Goal: Task Accomplishment & Management: Use online tool/utility

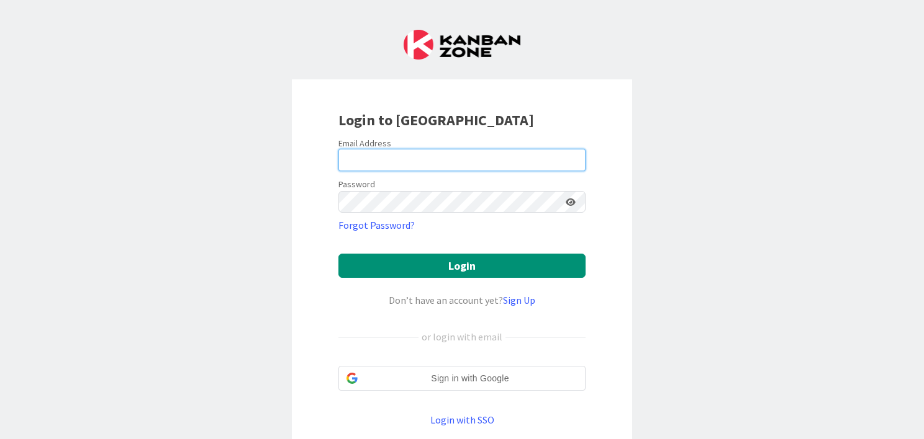
click at [348, 156] on input "email" at bounding box center [461, 160] width 247 height 22
type input "[PERSON_NAME][EMAIL_ADDRESS][DOMAIN_NAME]"
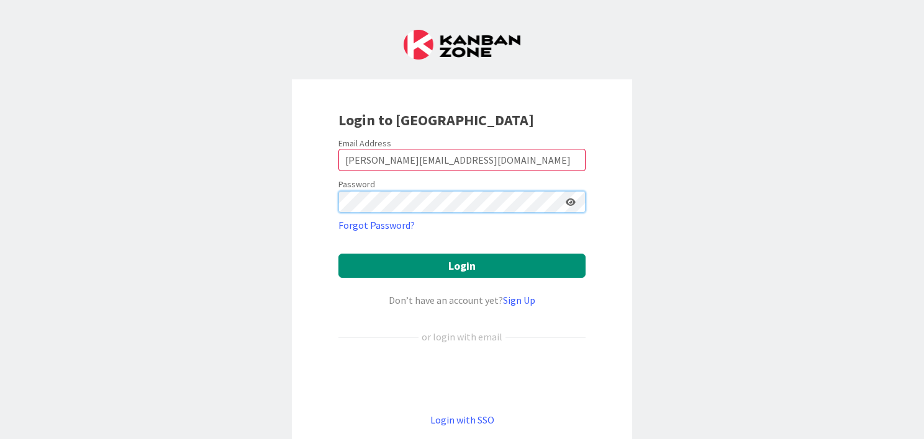
click at [338, 254] on button "Login" at bounding box center [461, 266] width 247 height 24
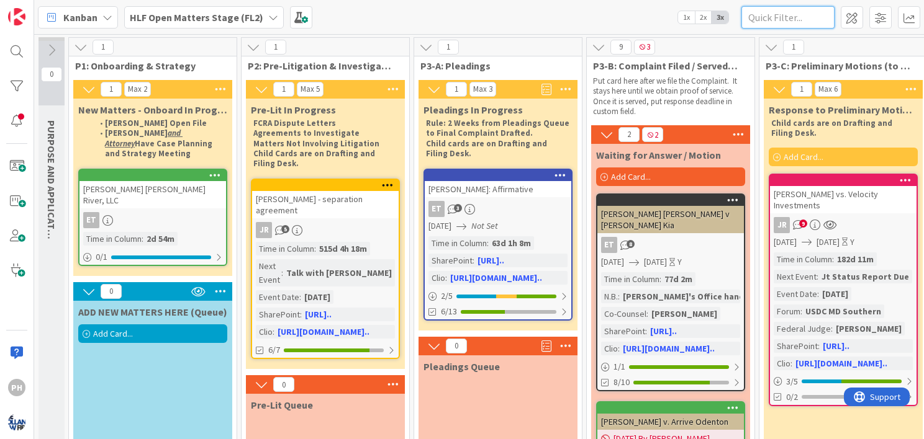
click at [770, 22] on input "text" at bounding box center [787, 17] width 93 height 22
type input "[PERSON_NAME]"
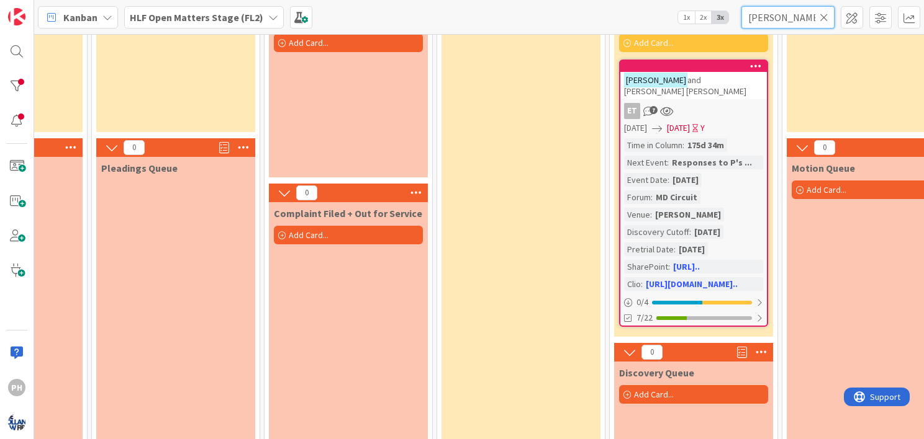
scroll to position [137, 322]
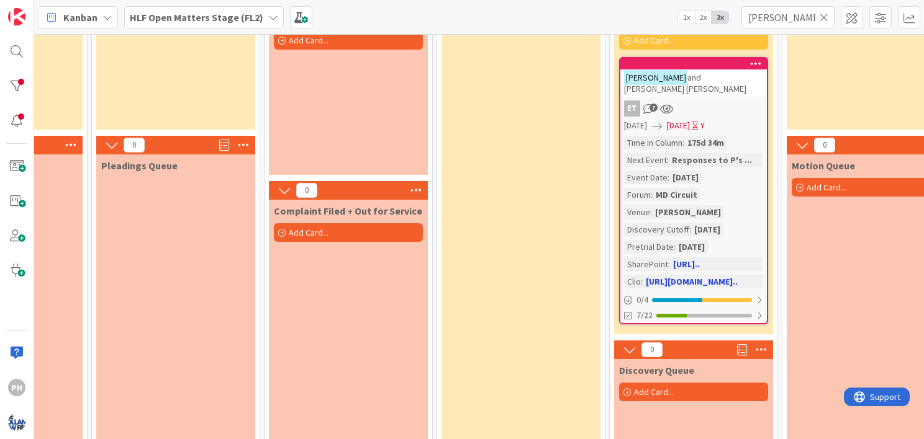
click at [696, 188] on div "MD Circuit" at bounding box center [676, 195] width 48 height 14
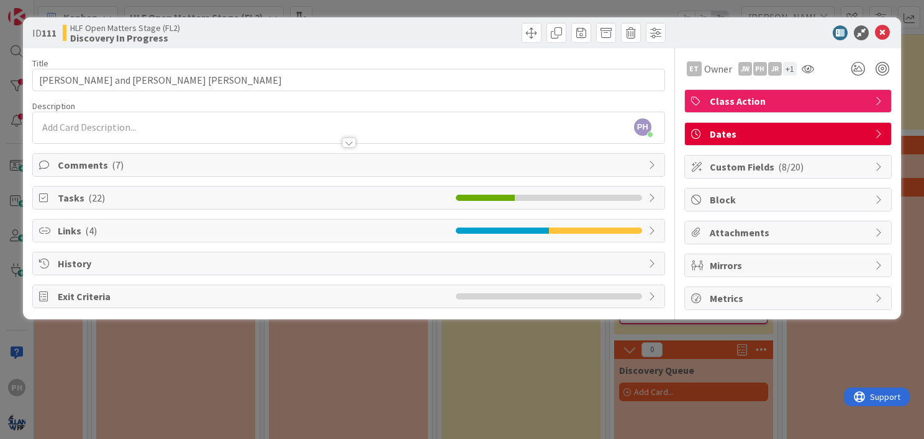
click at [649, 194] on icon at bounding box center [653, 198] width 10 height 10
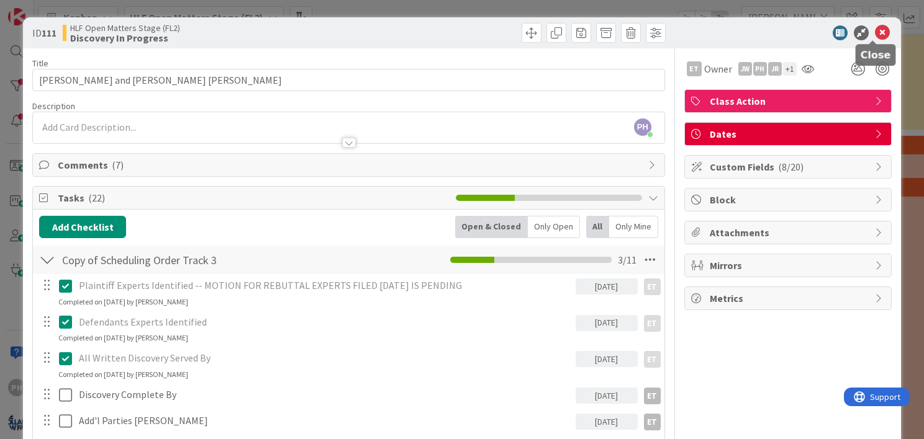
click at [875, 29] on icon at bounding box center [882, 32] width 15 height 15
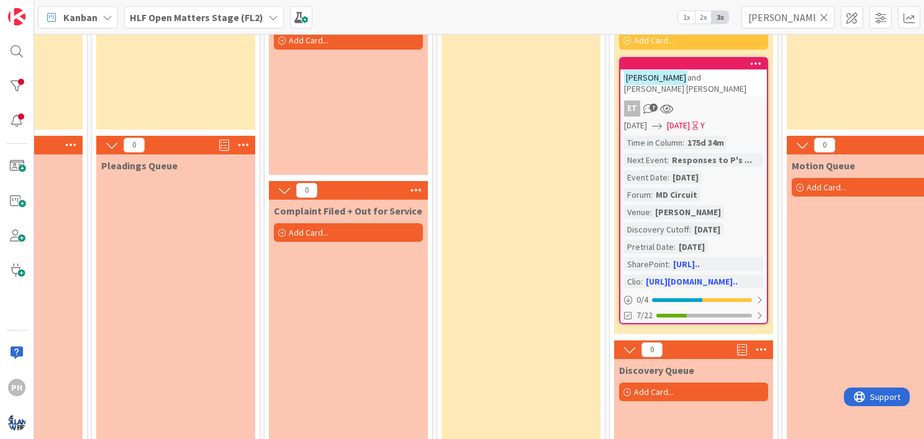
click at [822, 17] on icon at bounding box center [823, 17] width 9 height 11
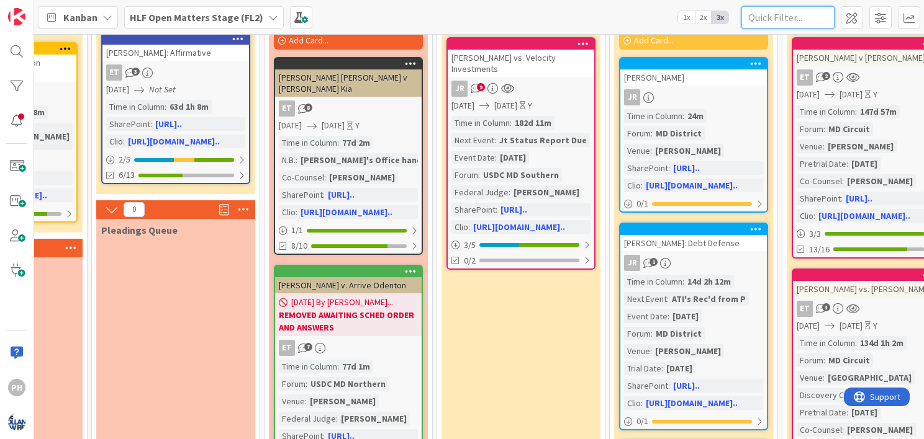
click at [768, 12] on input "text" at bounding box center [787, 17] width 93 height 22
type input "[PERSON_NAME]"
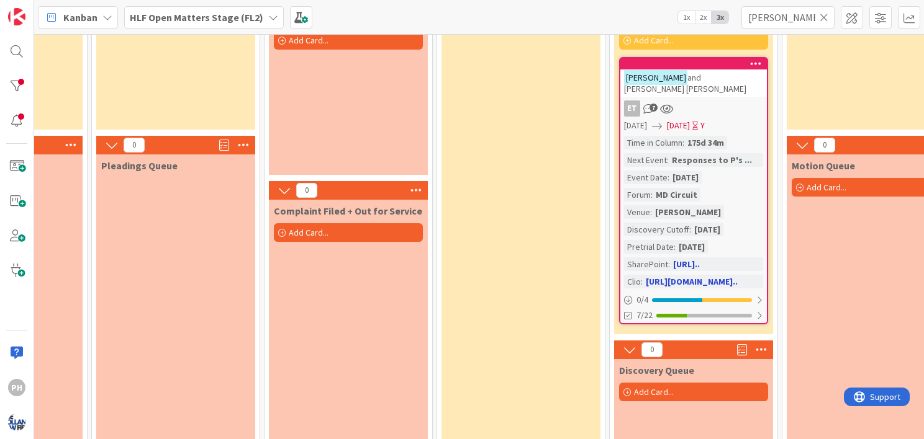
click at [691, 223] on div "[DATE]" at bounding box center [707, 230] width 32 height 14
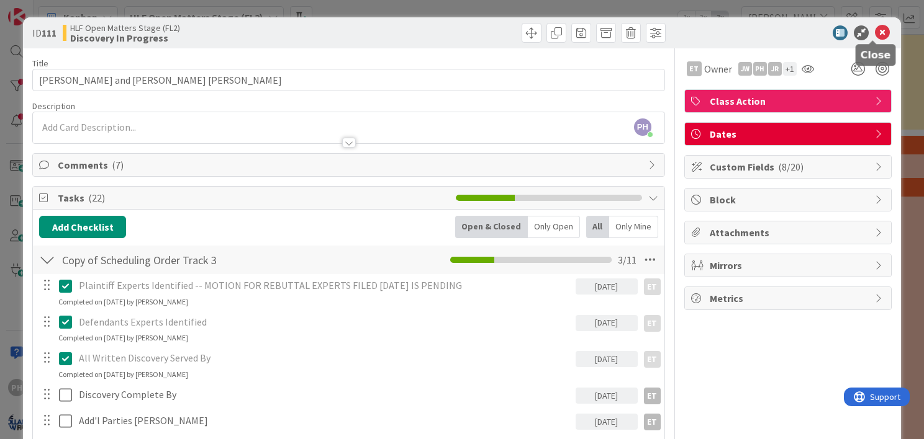
click at [875, 29] on icon at bounding box center [882, 32] width 15 height 15
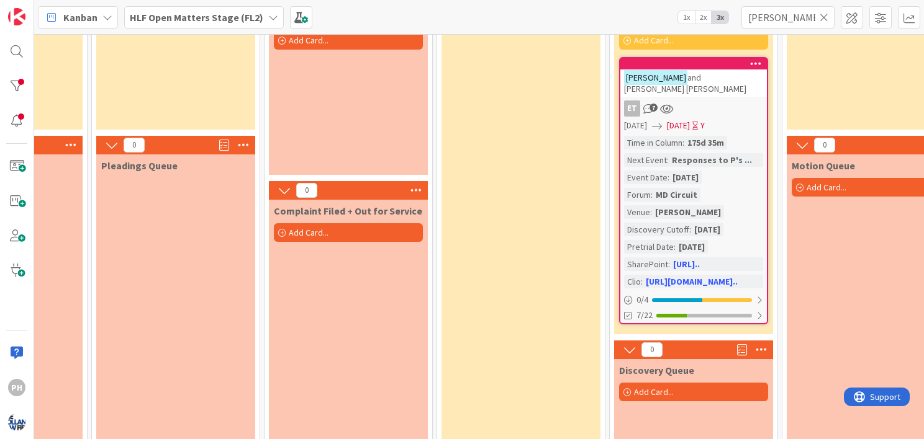
click at [827, 19] on icon at bounding box center [823, 17] width 9 height 11
click at [781, 22] on input "text" at bounding box center [787, 17] width 93 height 22
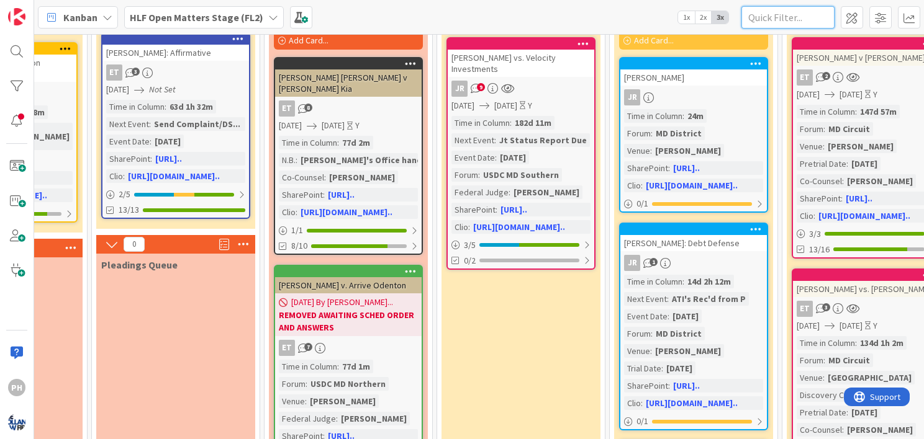
type input "n"
type input "[PERSON_NAME]"
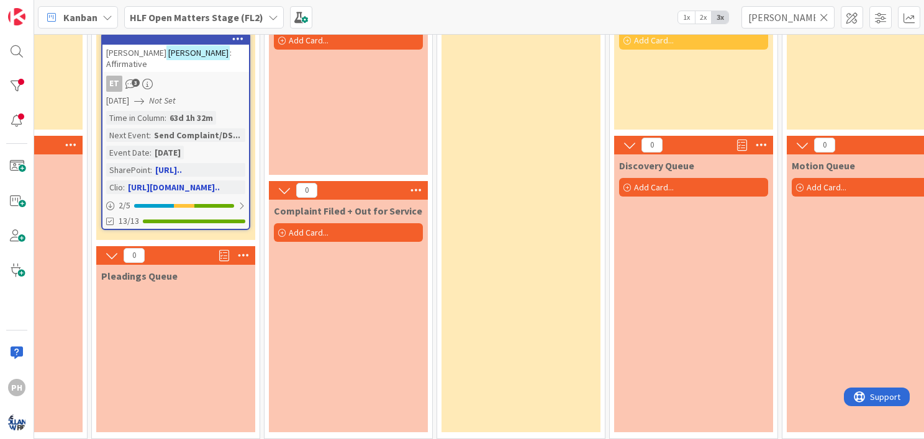
click at [191, 111] on div "63d 1h 32m" at bounding box center [191, 118] width 50 height 14
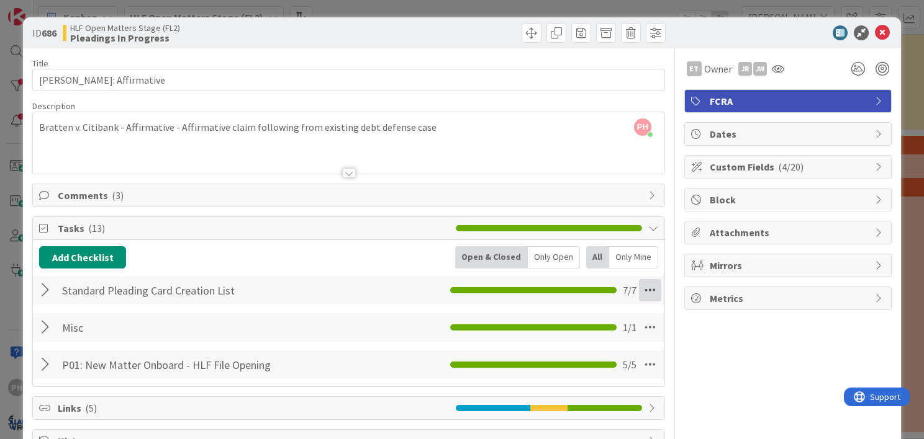
click at [639, 284] on icon at bounding box center [650, 290] width 22 height 22
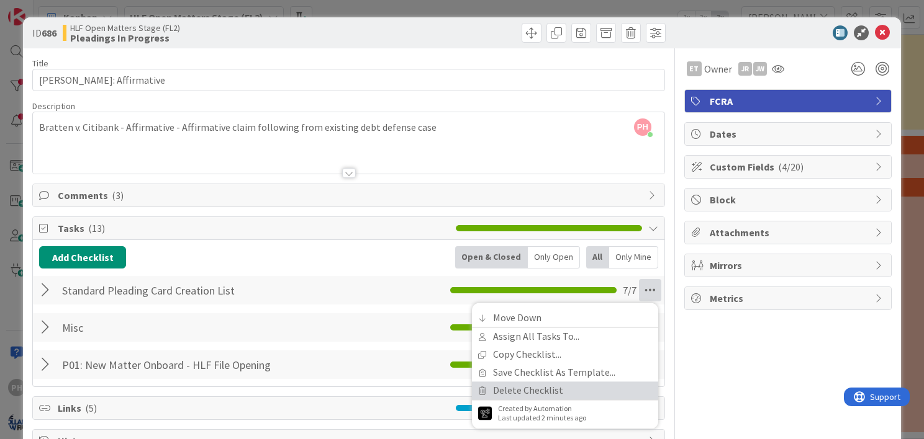
click at [531, 385] on link "Delete Checklist" at bounding box center [565, 391] width 186 height 18
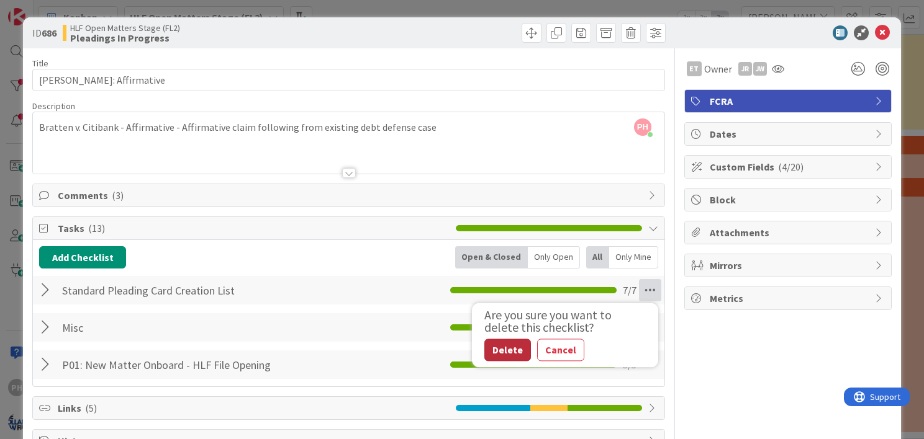
click at [499, 344] on button "Delete" at bounding box center [507, 350] width 47 height 22
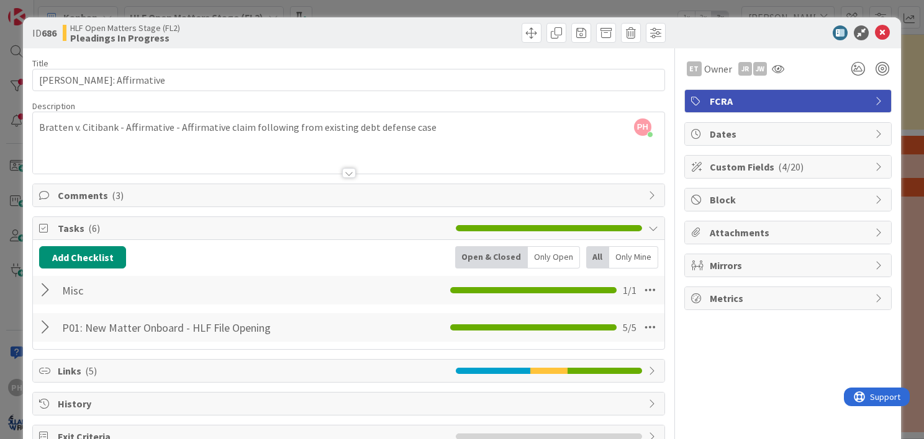
click at [45, 284] on div at bounding box center [47, 290] width 16 height 22
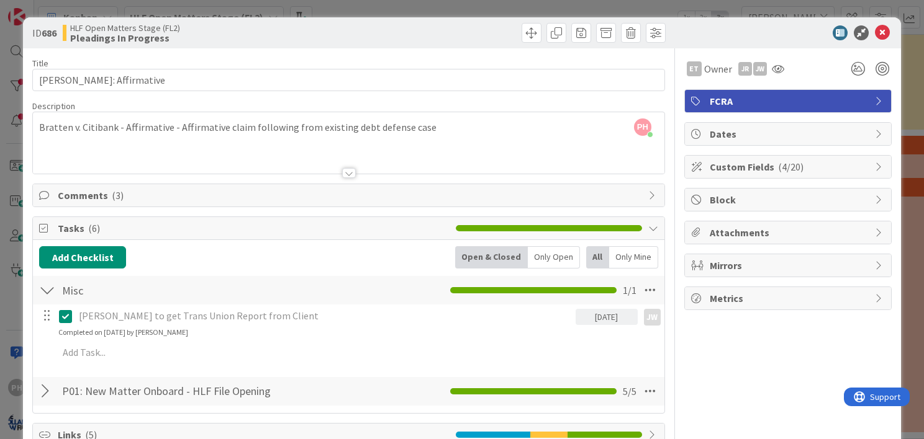
click at [47, 390] on div at bounding box center [47, 391] width 16 height 22
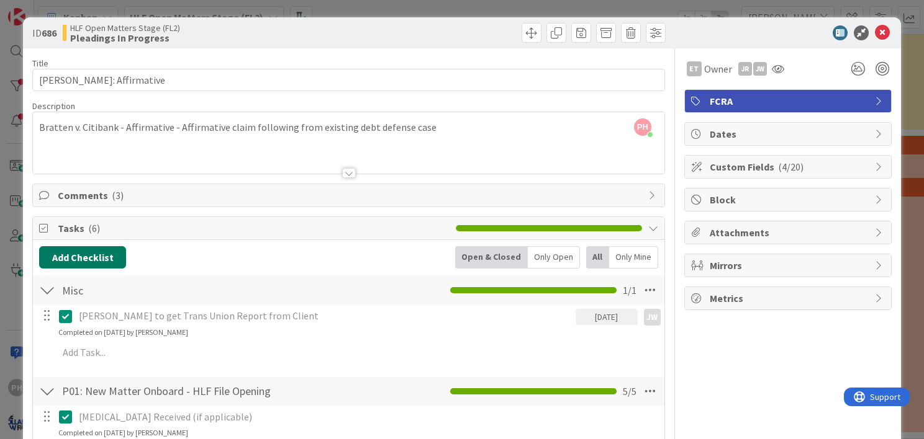
click at [94, 246] on button "Add Checklist" at bounding box center [82, 257] width 87 height 22
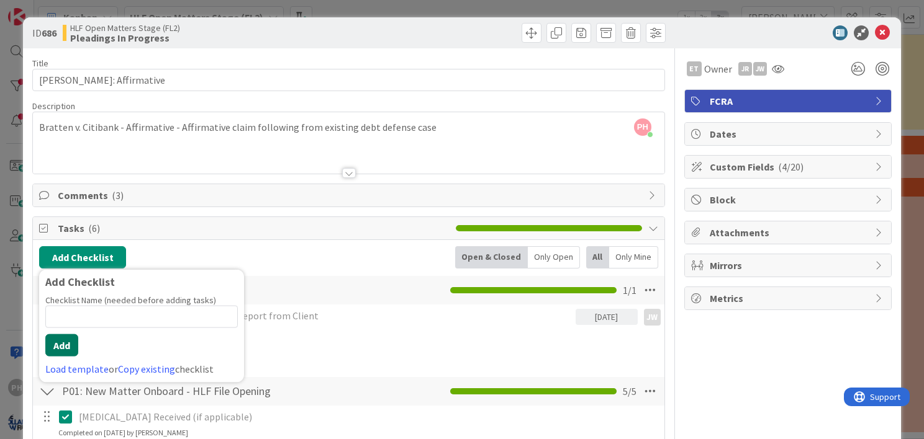
click at [67, 344] on button "Add" at bounding box center [61, 346] width 33 height 22
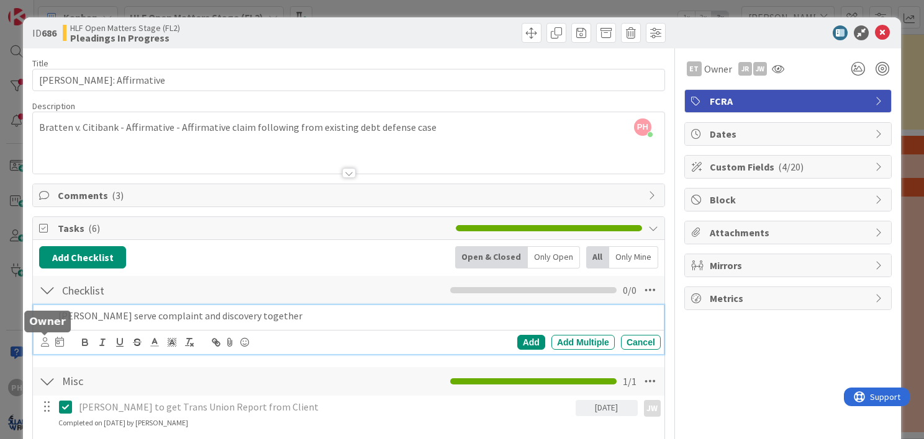
click at [43, 340] on icon at bounding box center [45, 342] width 8 height 9
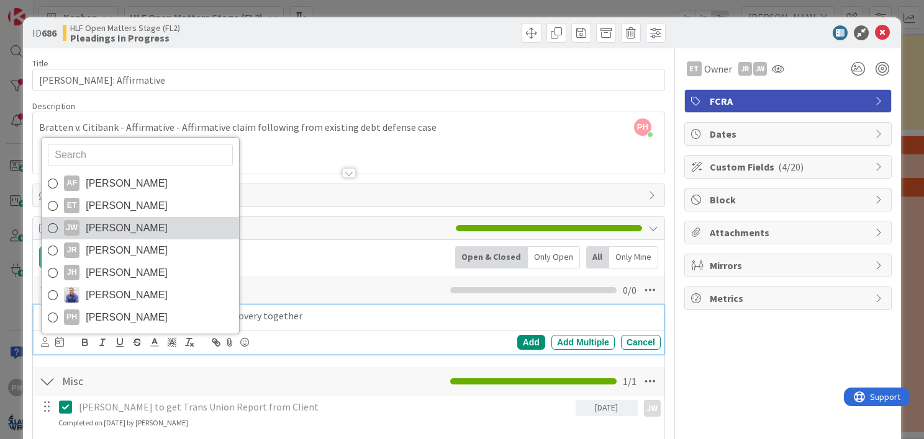
click at [48, 228] on icon at bounding box center [53, 228] width 10 height 19
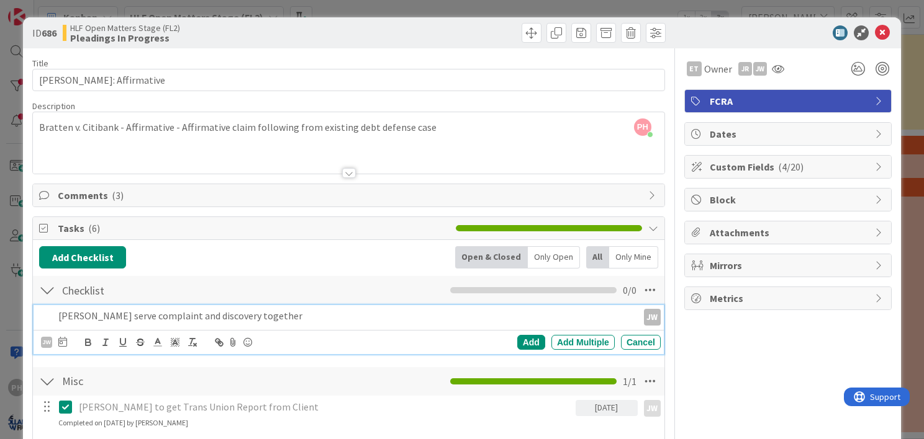
click at [60, 335] on body "PH Kanban HLF Open Matters Stage (FL2) 1x 2x 3x [PERSON_NAME] 0 PURPOSE AND APP…" at bounding box center [462, 219] width 924 height 439
click at [82, 315] on p "[PERSON_NAME] serve complaint and discovery together" at bounding box center [345, 316] width 574 height 14
click at [61, 341] on icon at bounding box center [62, 342] width 9 height 10
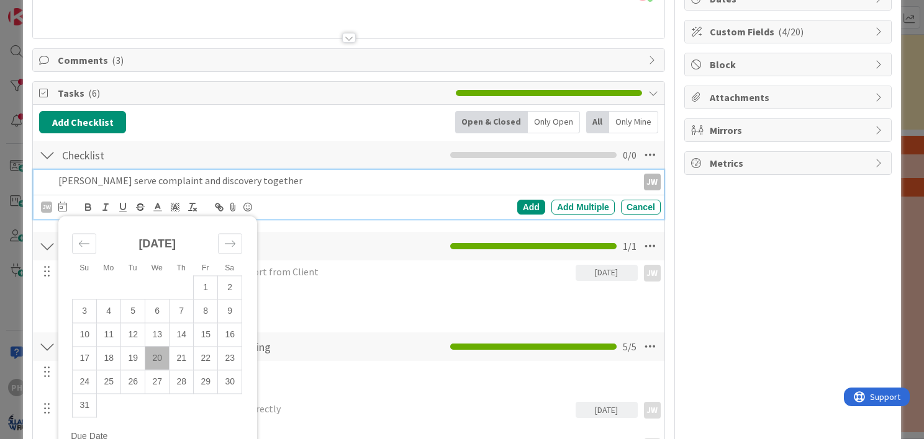
scroll to position [142, 0]
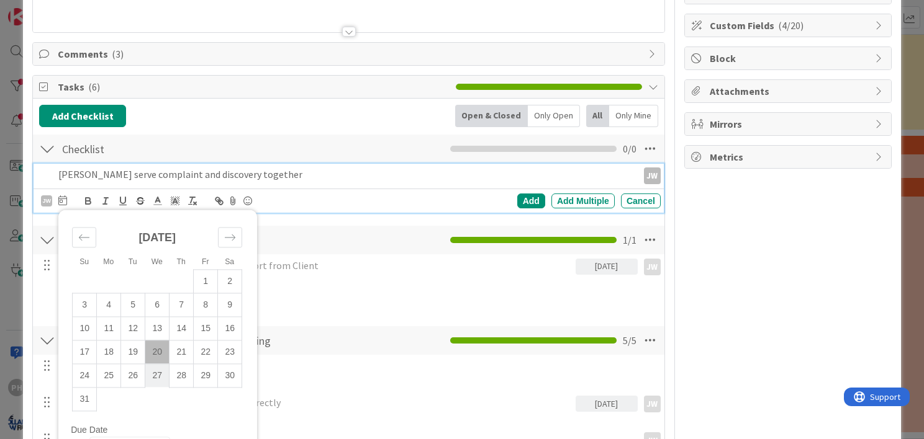
click at [149, 371] on td "27" at bounding box center [157, 376] width 24 height 24
click at [335, 277] on div "[PERSON_NAME] to get Trans Union Report from Client [DATE] JW JW Update Cancel …" at bounding box center [349, 271] width 630 height 33
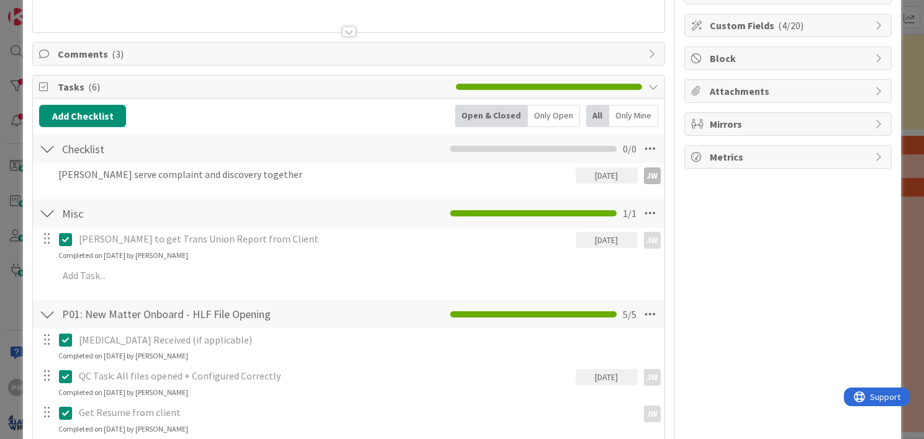
scroll to position [0, 0]
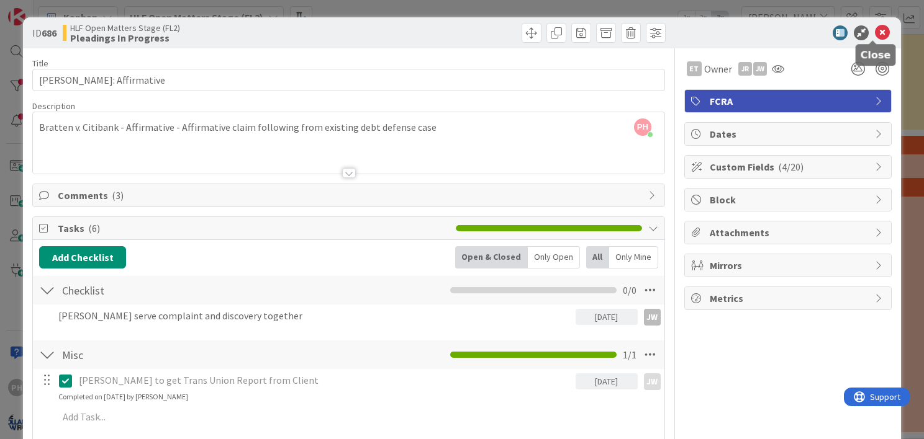
drag, startPoint x: 871, startPoint y: 27, endPoint x: 878, endPoint y: 21, distance: 8.4
click at [878, 21] on div "ID 686 HLF Open Matters Stage (FL2) Pleadings In Progress" at bounding box center [462, 32] width 878 height 31
click at [875, 30] on icon at bounding box center [882, 32] width 15 height 15
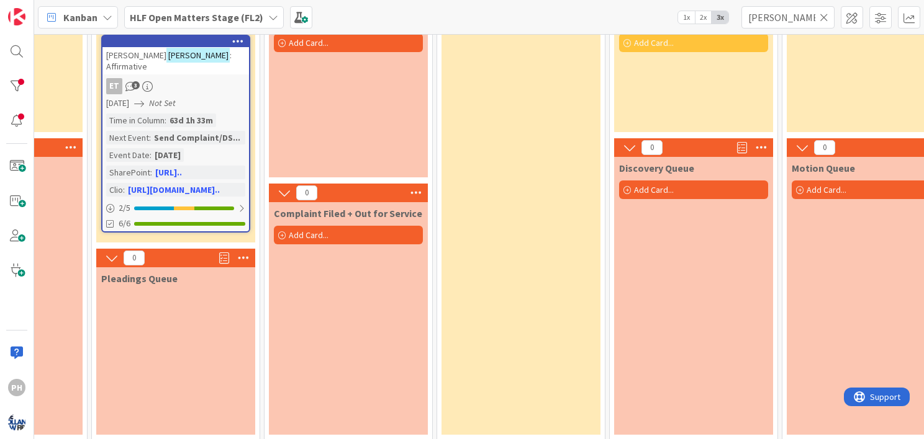
click at [103, 14] on icon at bounding box center [107, 17] width 10 height 10
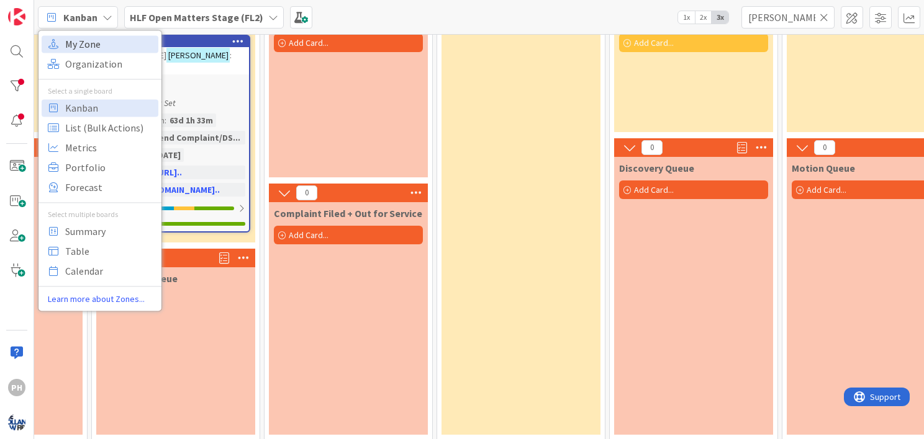
click at [92, 46] on span "My Zone" at bounding box center [109, 44] width 89 height 19
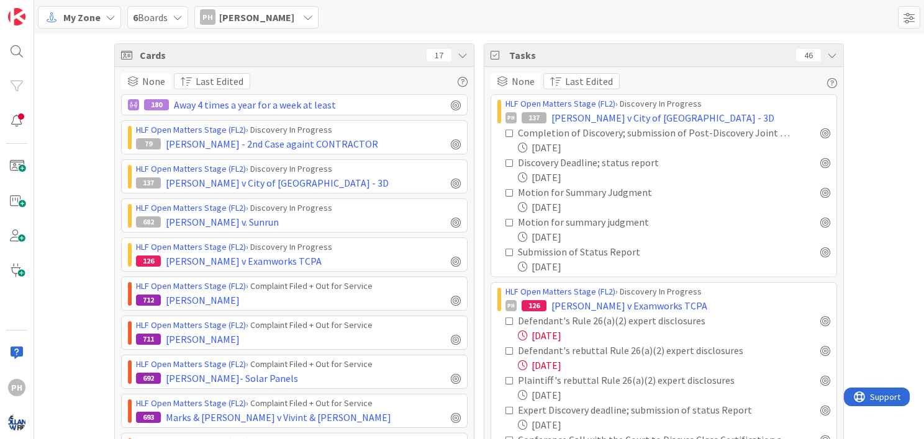
click at [303, 16] on icon at bounding box center [308, 17] width 10 height 10
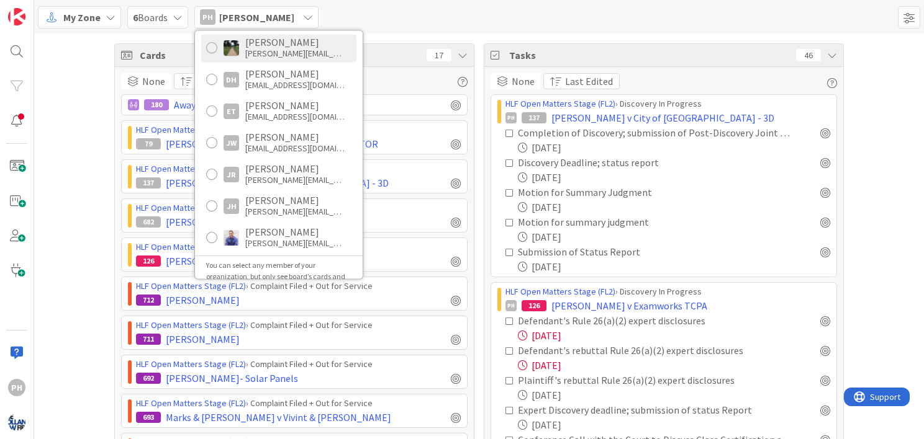
scroll to position [94, 0]
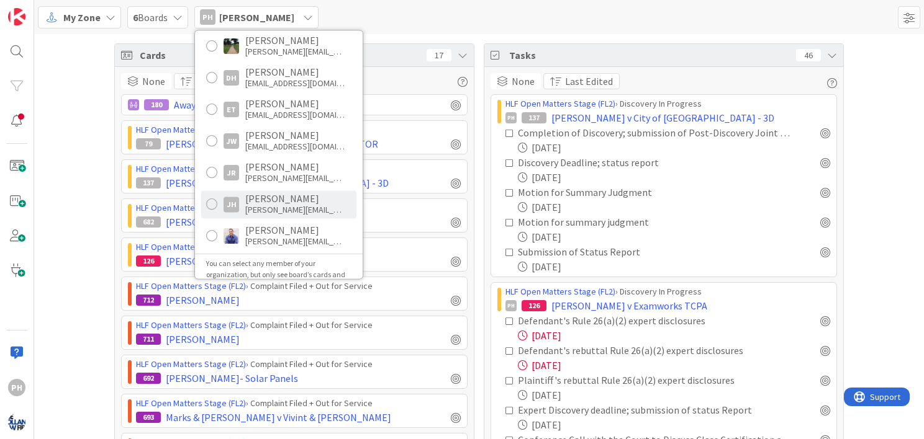
click at [235, 204] on div "JH" at bounding box center [231, 205] width 16 height 16
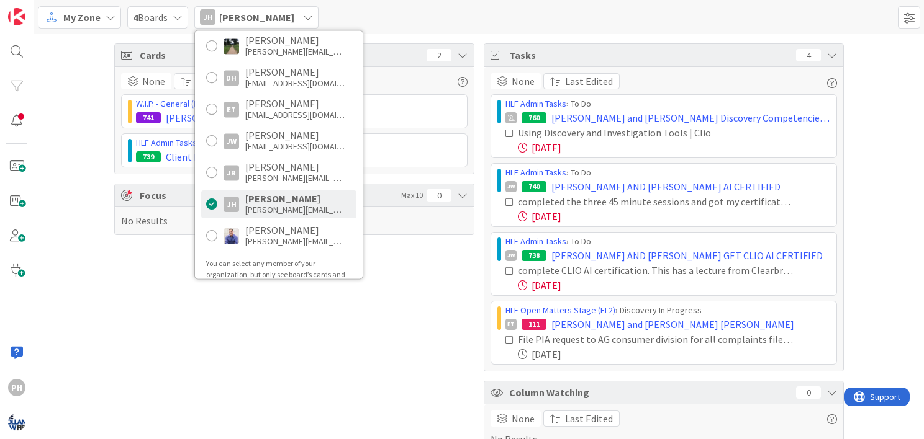
click at [323, 387] on div "Cards 2 None Last Edited W.I.P. - General (FL1) › Work In Progress 741 [PERSON_…" at bounding box center [294, 248] width 360 height 410
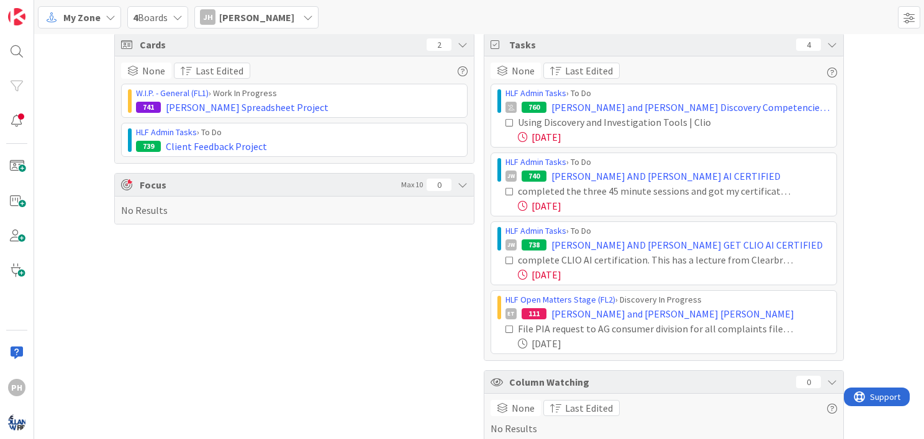
scroll to position [0, 0]
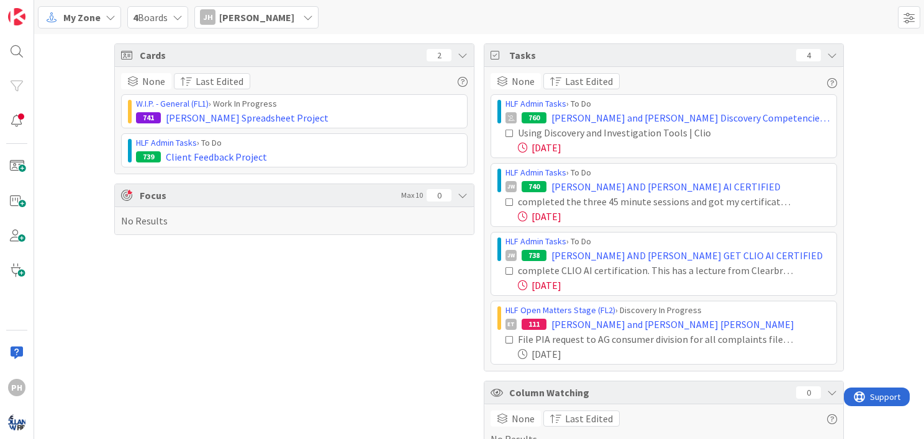
click at [106, 24] on div "My Zone" at bounding box center [79, 17] width 83 height 22
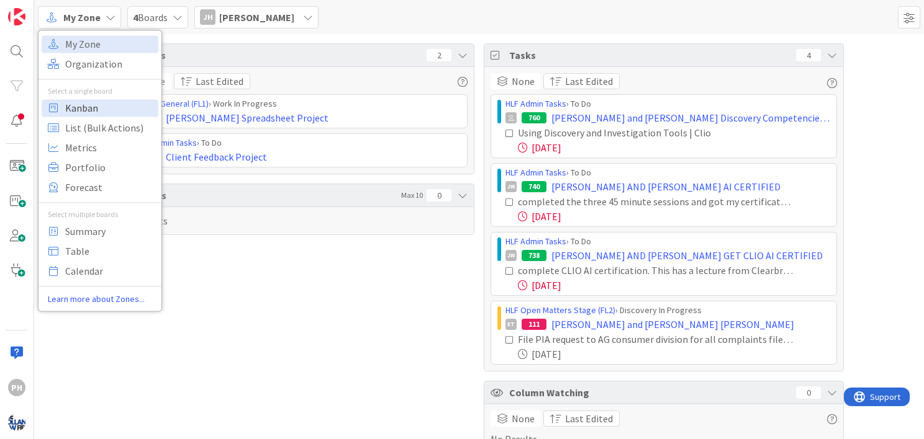
click at [76, 109] on span "Kanban" at bounding box center [109, 108] width 89 height 19
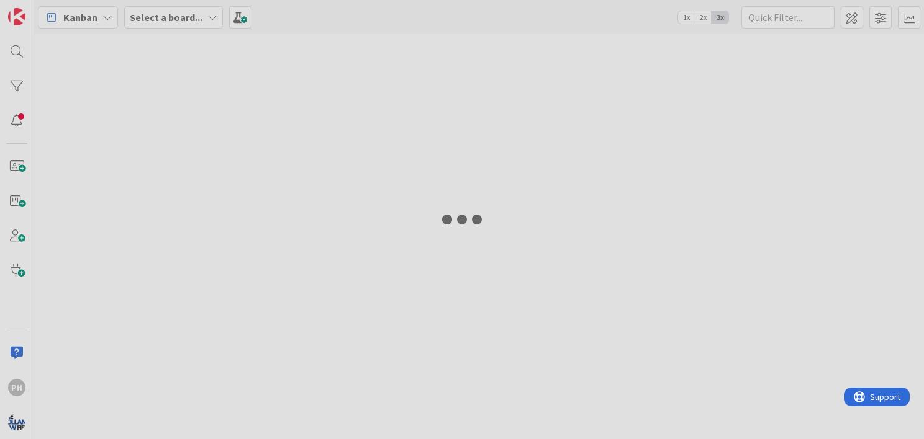
type input "[PERSON_NAME]"
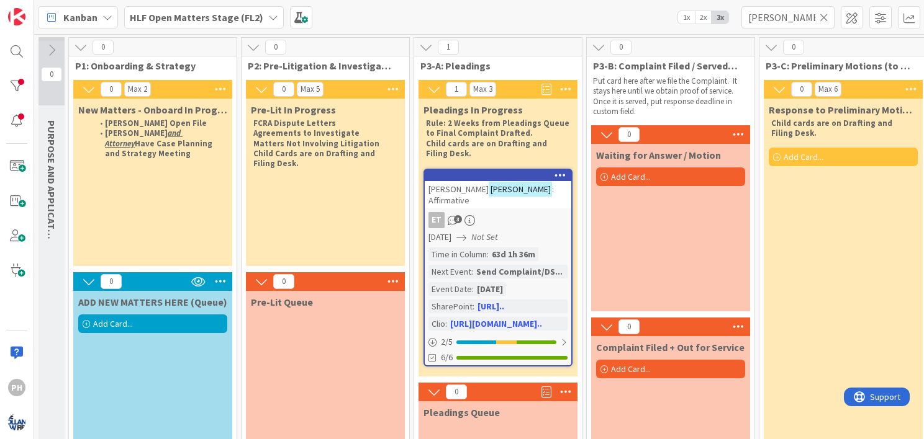
click at [110, 12] on icon at bounding box center [107, 17] width 10 height 10
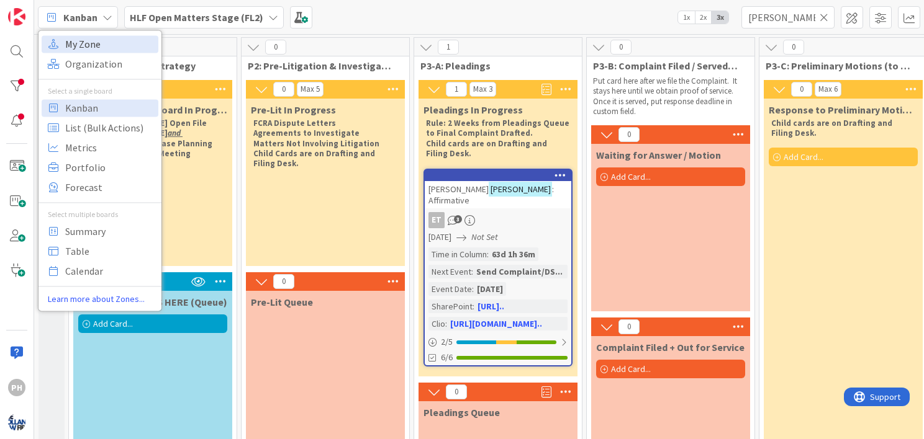
click at [94, 45] on span "My Zone" at bounding box center [109, 44] width 89 height 19
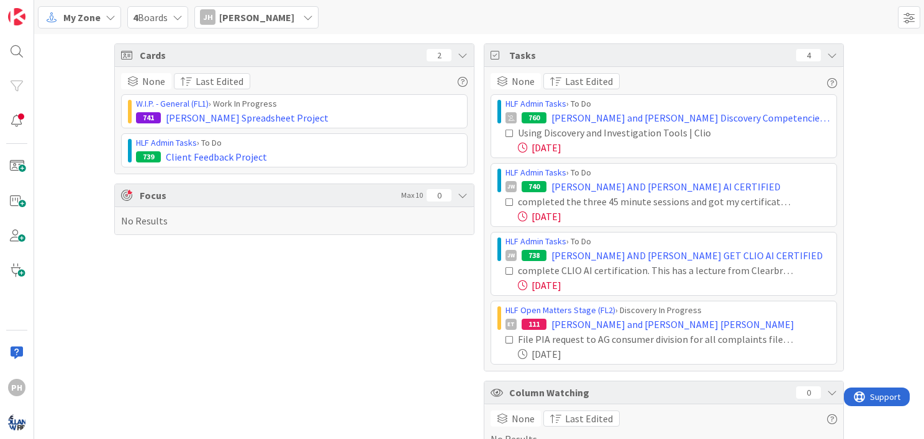
click at [106, 15] on icon at bounding box center [111, 17] width 10 height 10
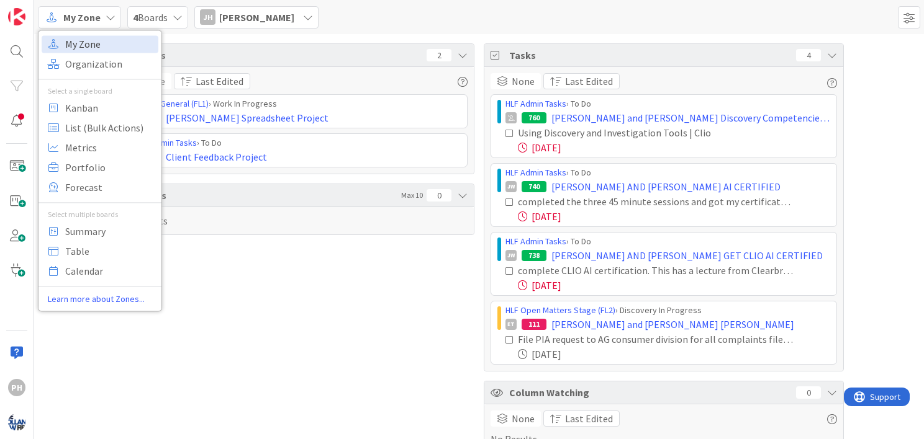
click at [96, 38] on span "My Zone" at bounding box center [109, 44] width 89 height 19
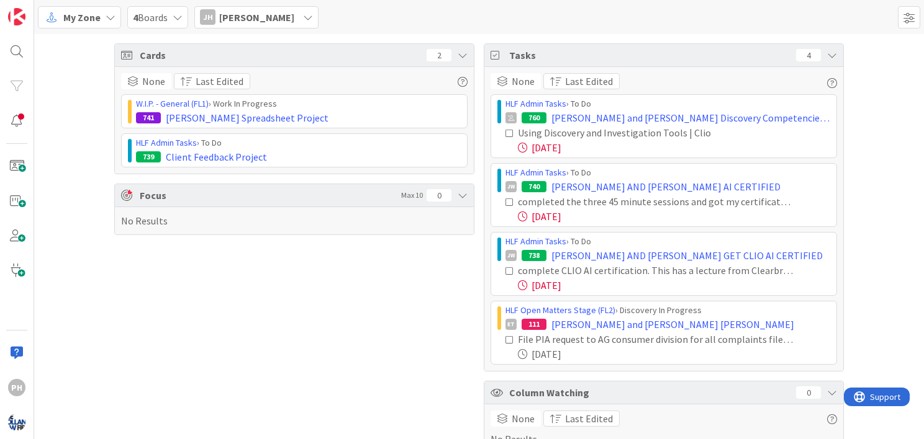
click at [106, 21] on icon at bounding box center [111, 17] width 10 height 10
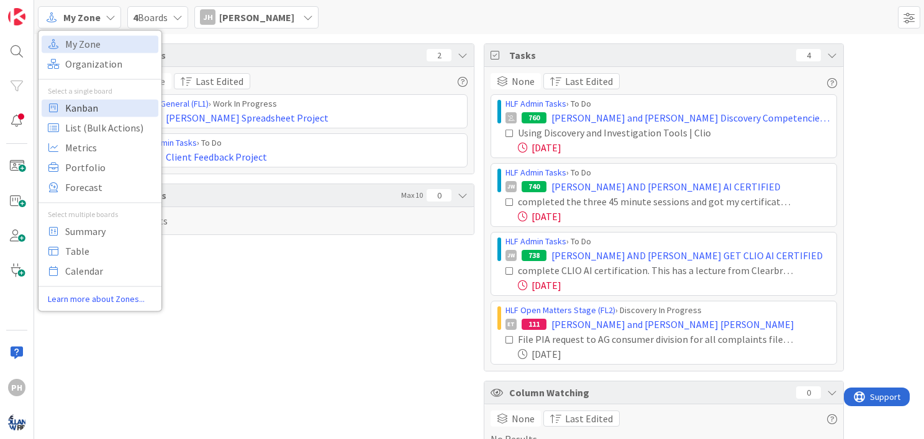
click at [84, 107] on span "Kanban" at bounding box center [109, 108] width 89 height 19
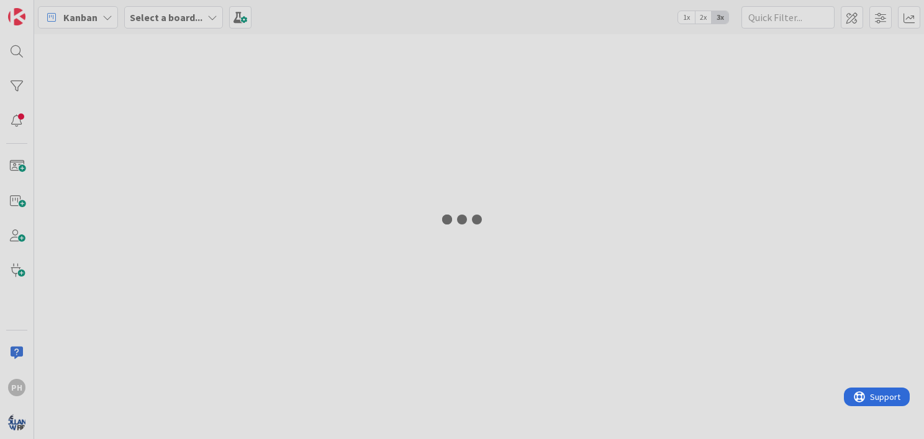
type input "[PERSON_NAME]"
